Goal: Task Accomplishment & Management: Use online tool/utility

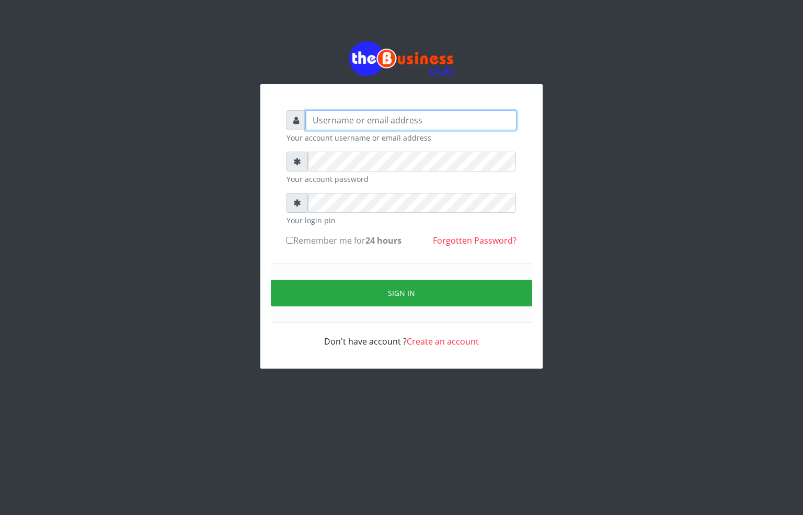
type input "alfredglad1111@gmail.com"
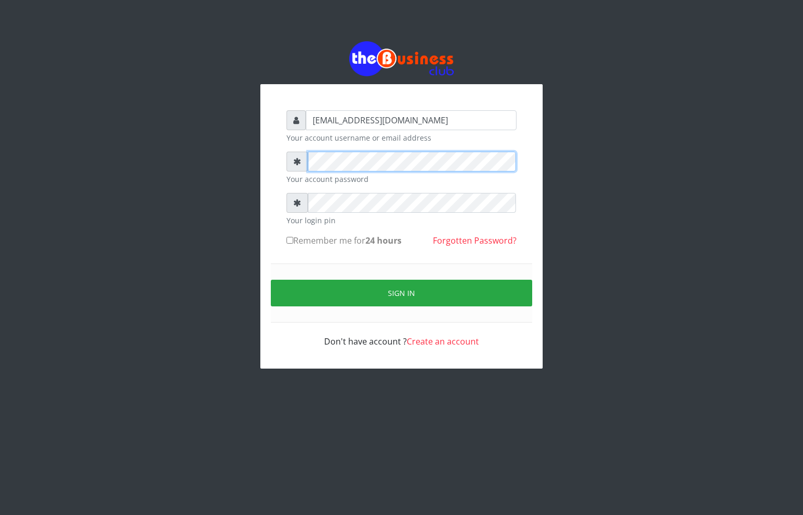
click at [264, 177] on div "alfredglad1111@gmail.com Your account username or email address Your account pa…" at bounding box center [401, 226] width 282 height 284
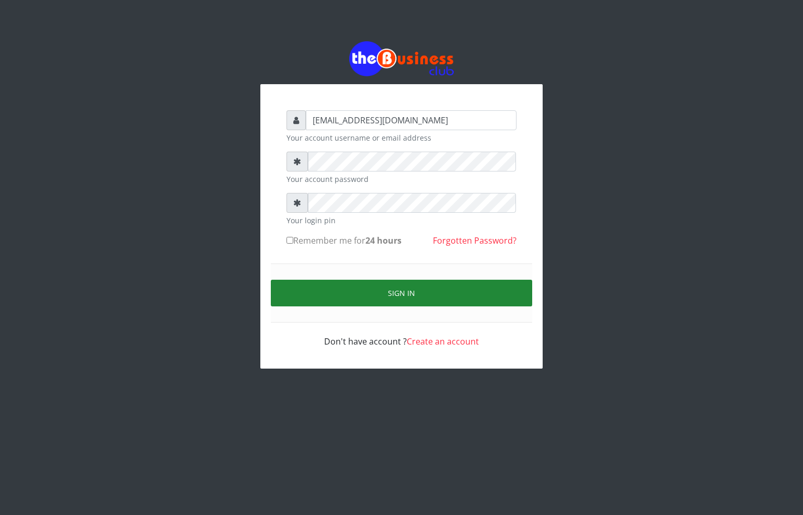
click at [388, 287] on button "Sign in" at bounding box center [401, 293] width 261 height 27
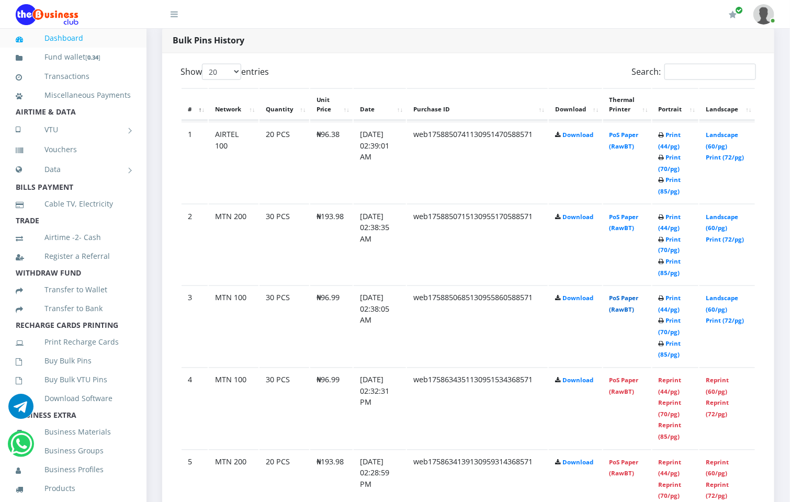
click at [627, 294] on link "PoS Paper (RawBT)" at bounding box center [623, 303] width 29 height 19
click at [644, 214] on td "PoS Paper (RawBT)" at bounding box center [627, 244] width 48 height 81
click at [638, 213] on link "PoS Paper (RawBT)" at bounding box center [623, 222] width 29 height 19
click at [626, 131] on link "PoS Paper (RawBT)" at bounding box center [623, 140] width 29 height 19
